Goal: Task Accomplishment & Management: Use online tool/utility

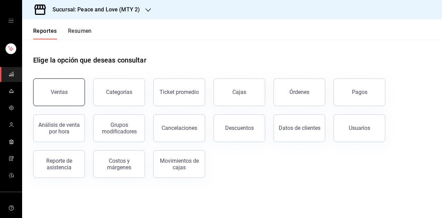
click at [77, 92] on button "Ventas" at bounding box center [59, 92] width 52 height 28
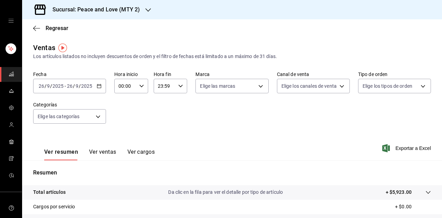
click at [141, 10] on div "Sucursal: Peace and Love (MTY 2)" at bounding box center [91, 9] width 126 height 19
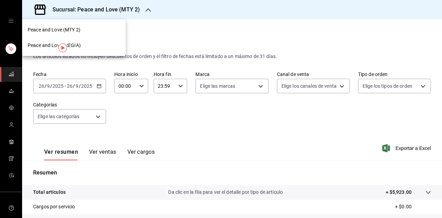
click at [90, 47] on div "Peace and Love (REGIA)" at bounding box center [74, 45] width 92 height 7
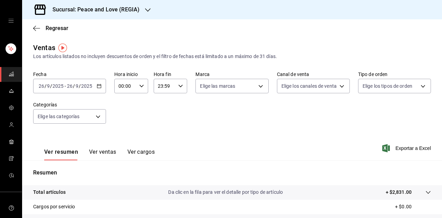
click at [132, 9] on h3 "Sucursal: Peace and Love (REGIA)" at bounding box center [93, 10] width 92 height 8
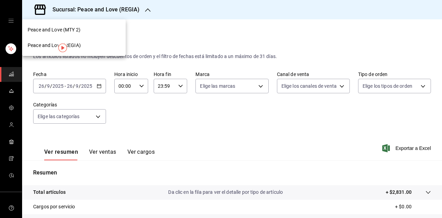
click at [76, 31] on span "Peace and Love (MTY 2)" at bounding box center [54, 29] width 53 height 7
